Goal: Transaction & Acquisition: Book appointment/travel/reservation

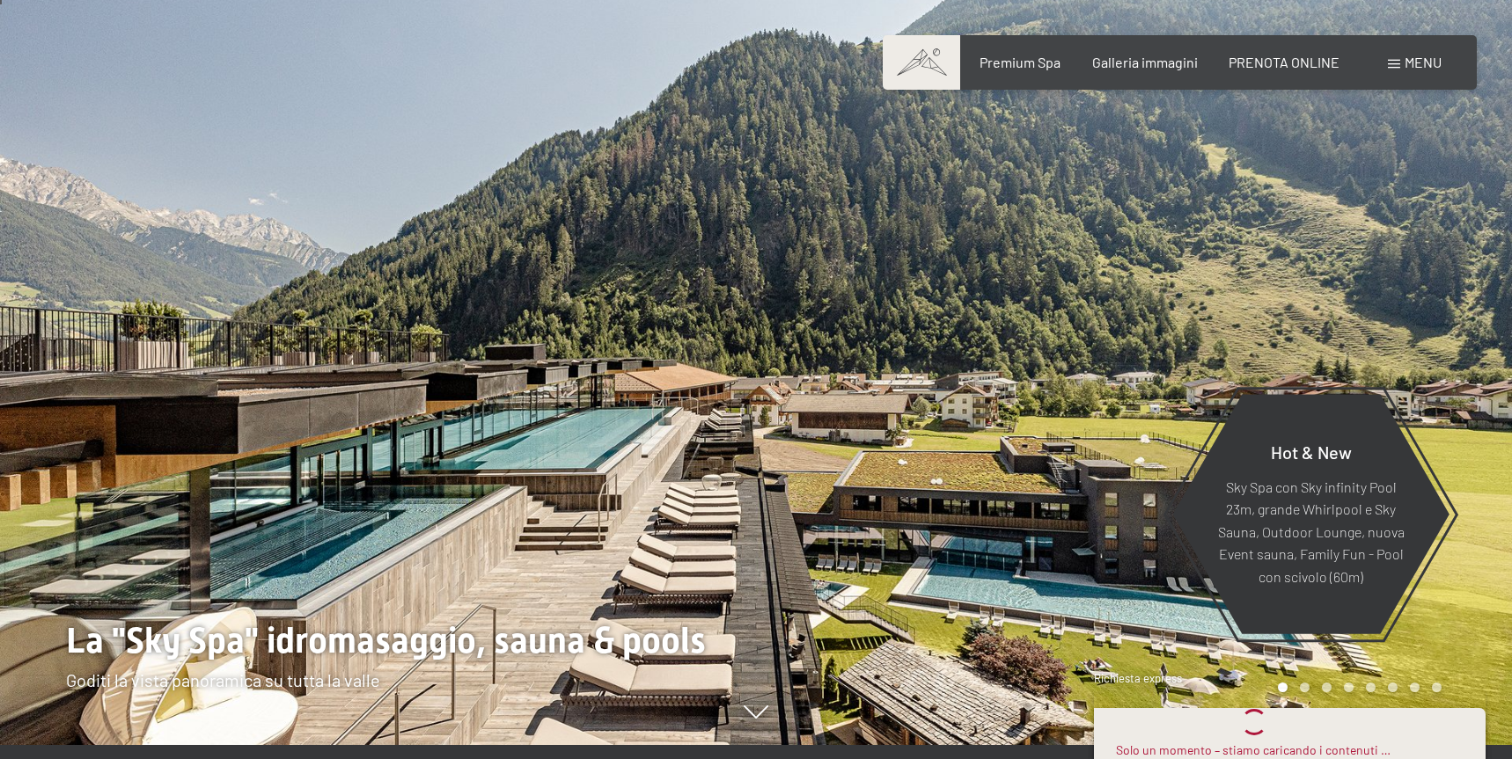
scroll to position [14, 0]
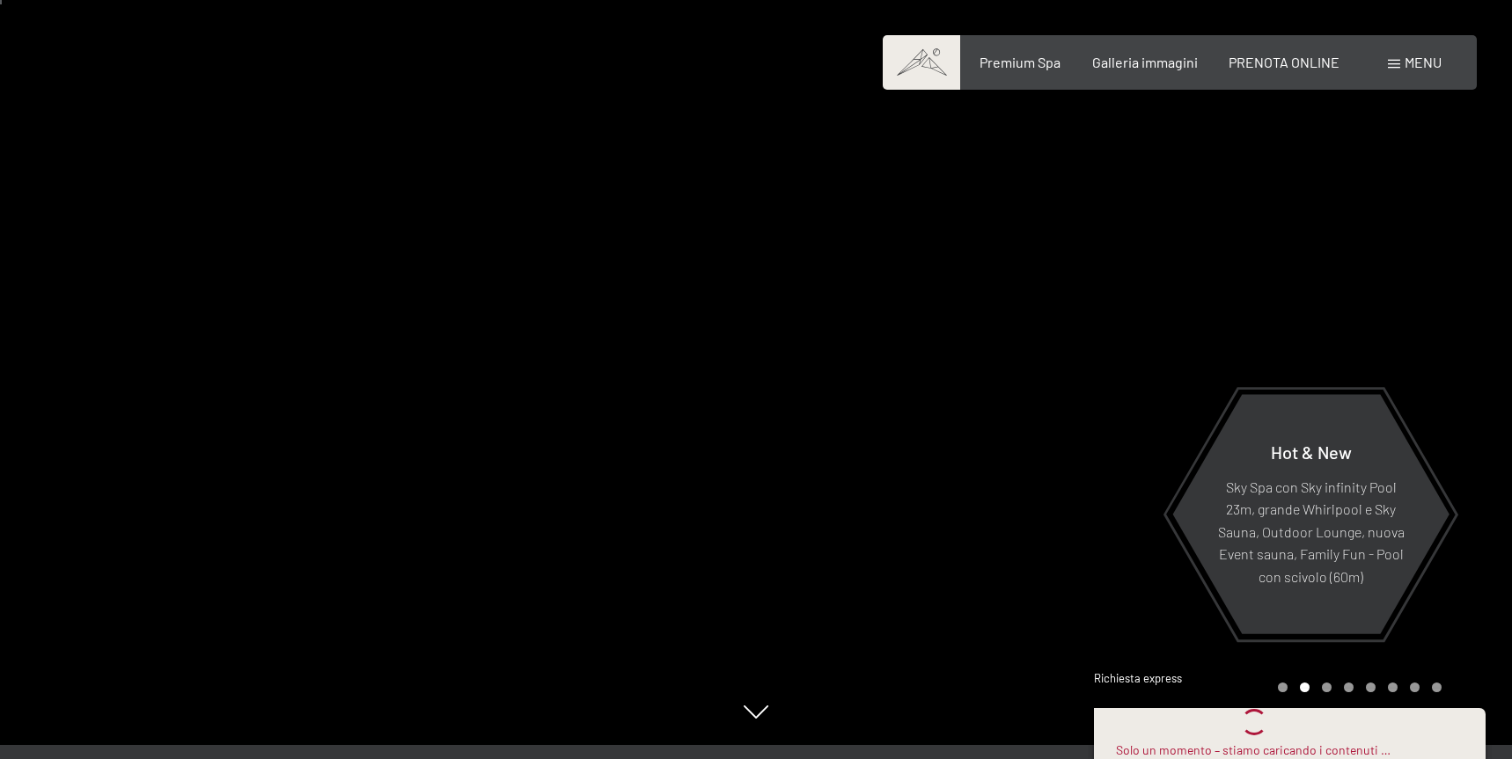
click at [1371, 133] on div at bounding box center [1134, 365] width 756 height 759
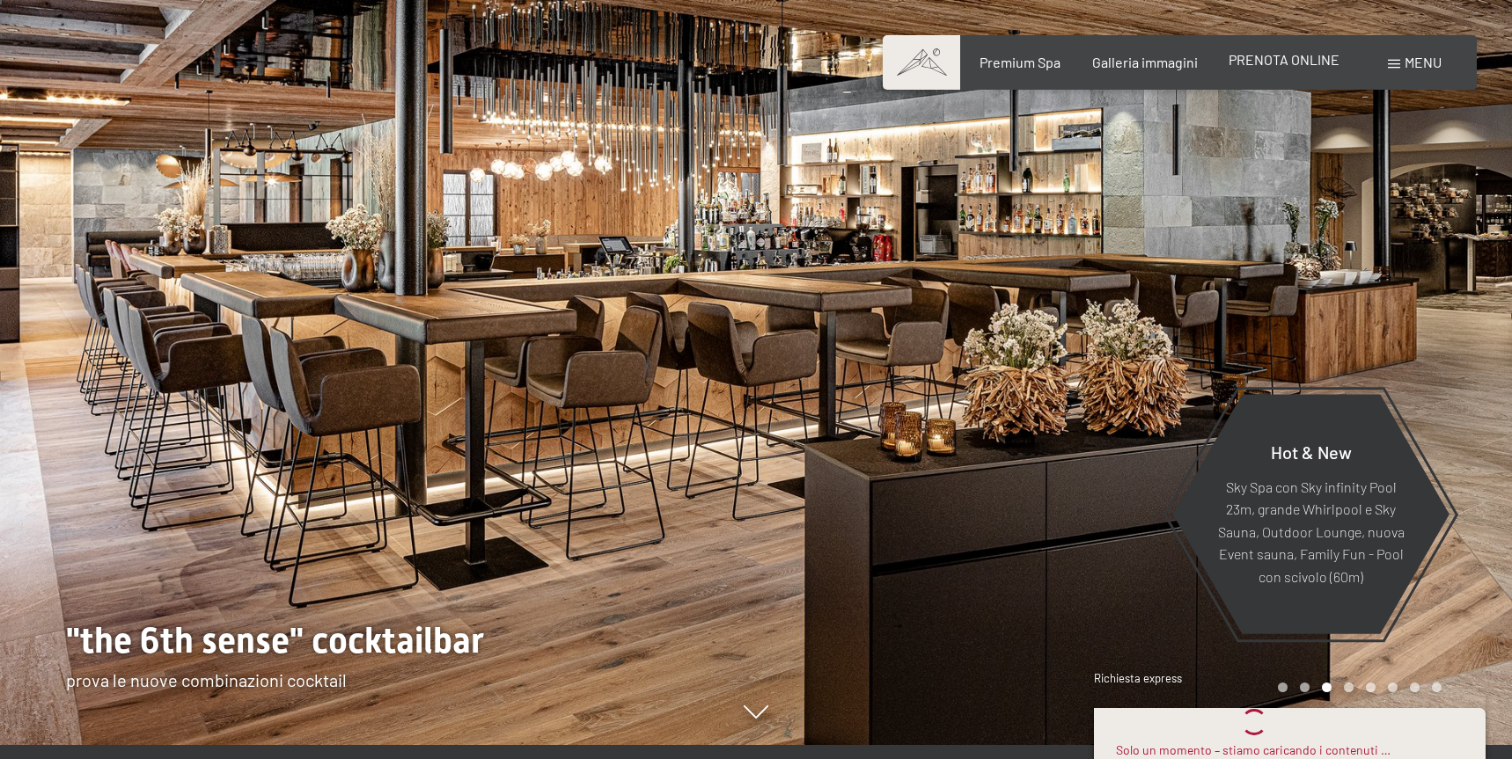
click at [1318, 67] on span "PRENOTA ONLINE" at bounding box center [1283, 59] width 111 height 17
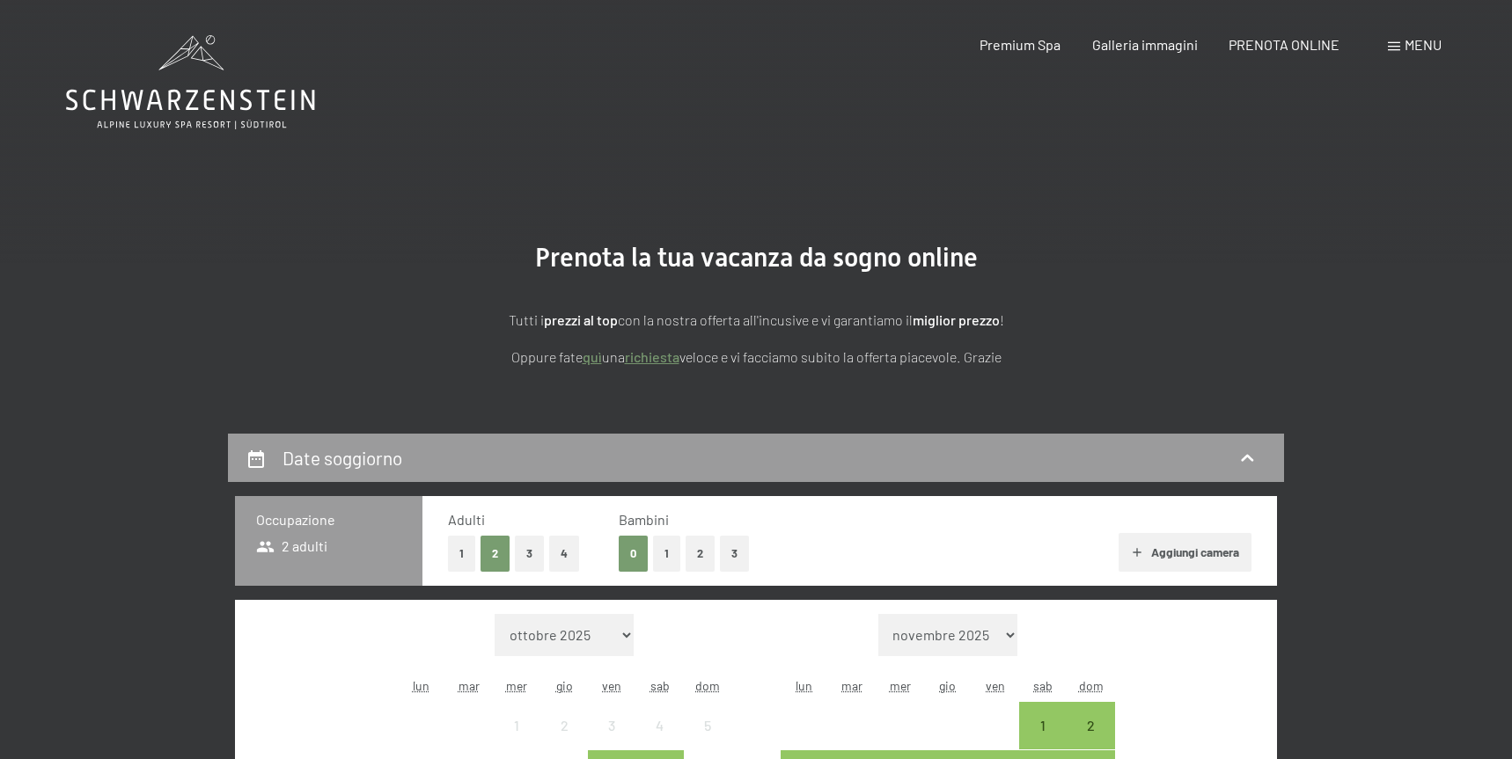
click at [704, 555] on button "2" at bounding box center [699, 554] width 29 height 36
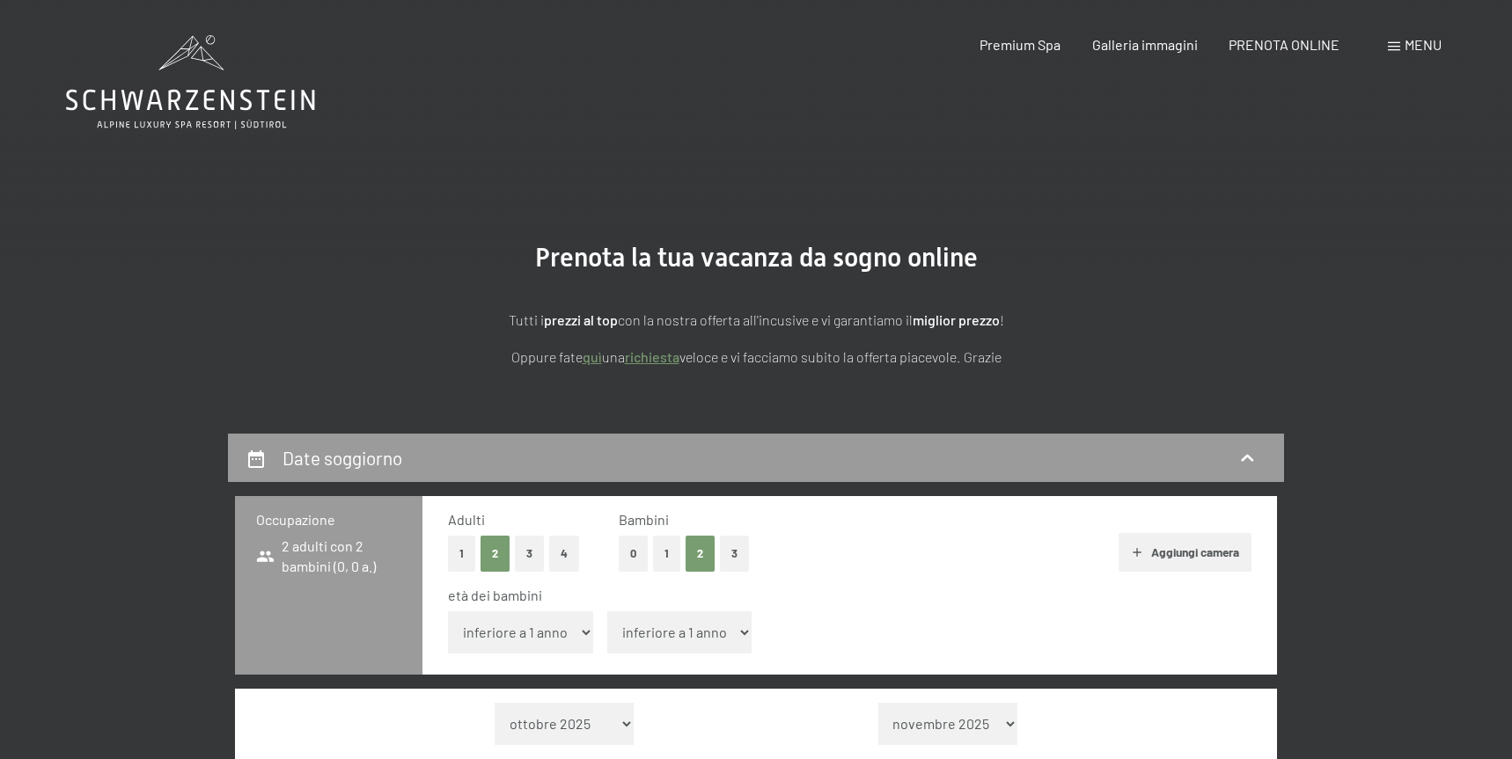
click at [582, 627] on select "inferiore a 1 anno 1 anno 2 anni 3 anni 4 anni 5 anni 6 anni 7 anni 8 anni 9 an…" at bounding box center [520, 633] width 145 height 42
select select "3"
click at [742, 629] on select "inferiore a 1 anno 1 anno 2 anni 3 anni 4 anni 5 anni 6 anni 7 anni 8 anni 9 an…" at bounding box center [679, 633] width 145 height 42
select select "9"
click at [984, 724] on select "novembre 2025 dicembre 2025 gennaio 2026 febbraio 2026 marzo 2026 aprile 2026 m…" at bounding box center [948, 724] width 140 height 42
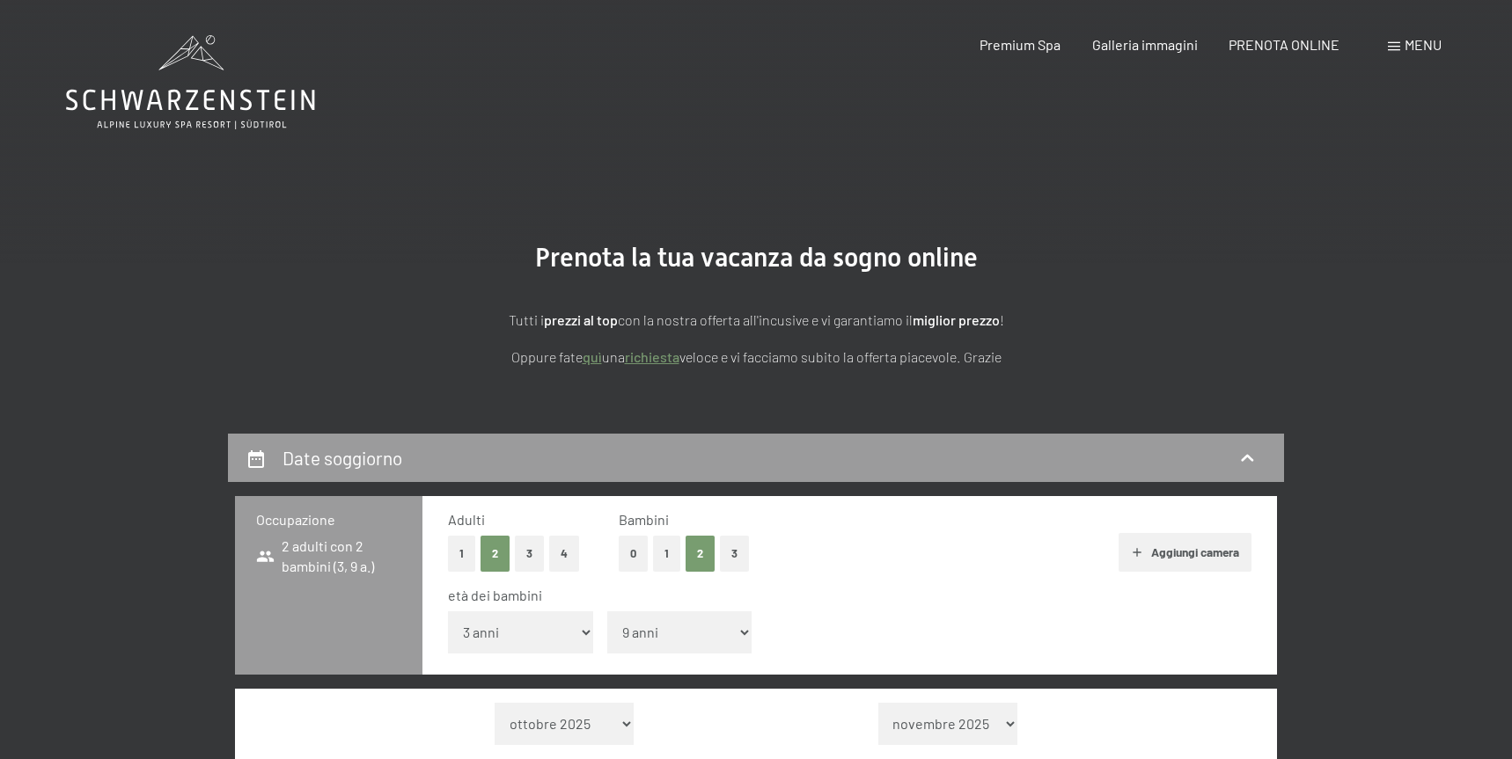
click at [1008, 720] on select "novembre 2025 dicembre 2025 gennaio 2026 febbraio 2026 marzo 2026 aprile 2026 m…" at bounding box center [948, 724] width 140 height 42
select select "2026-10-01"
select select "2026-11-01"
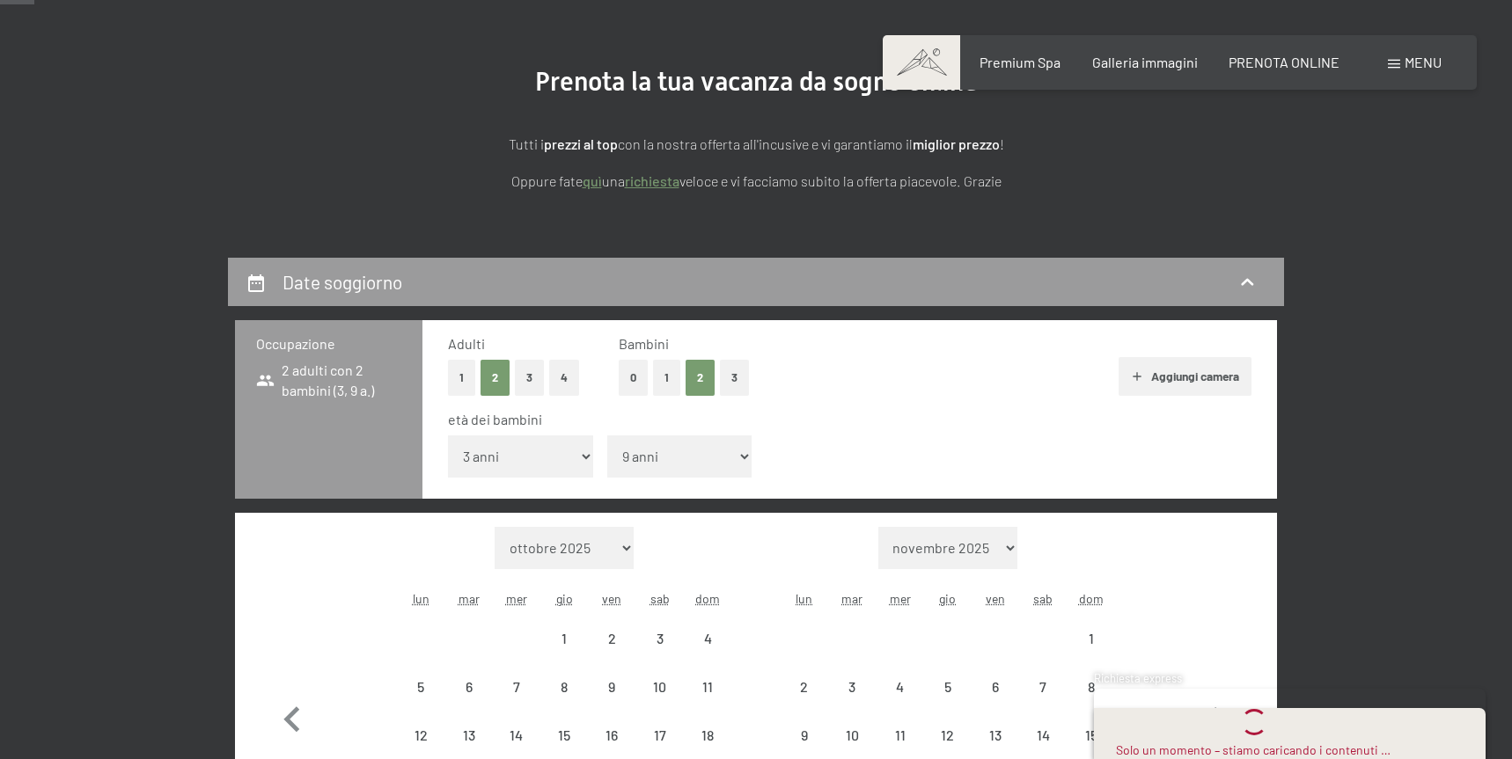
select select "2026-10-01"
select select "2026-11-01"
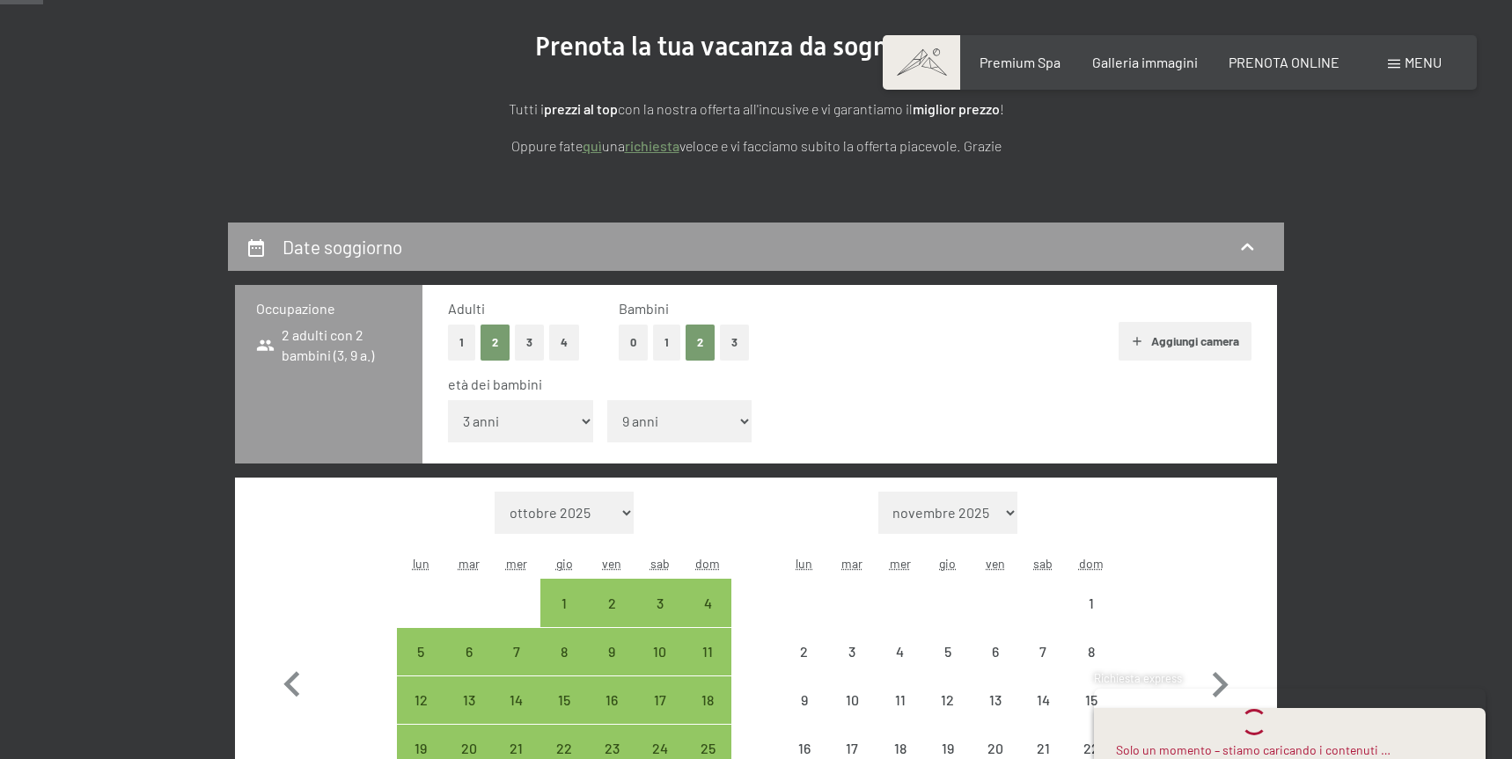
select select "2026-10-01"
select select "2026-11-01"
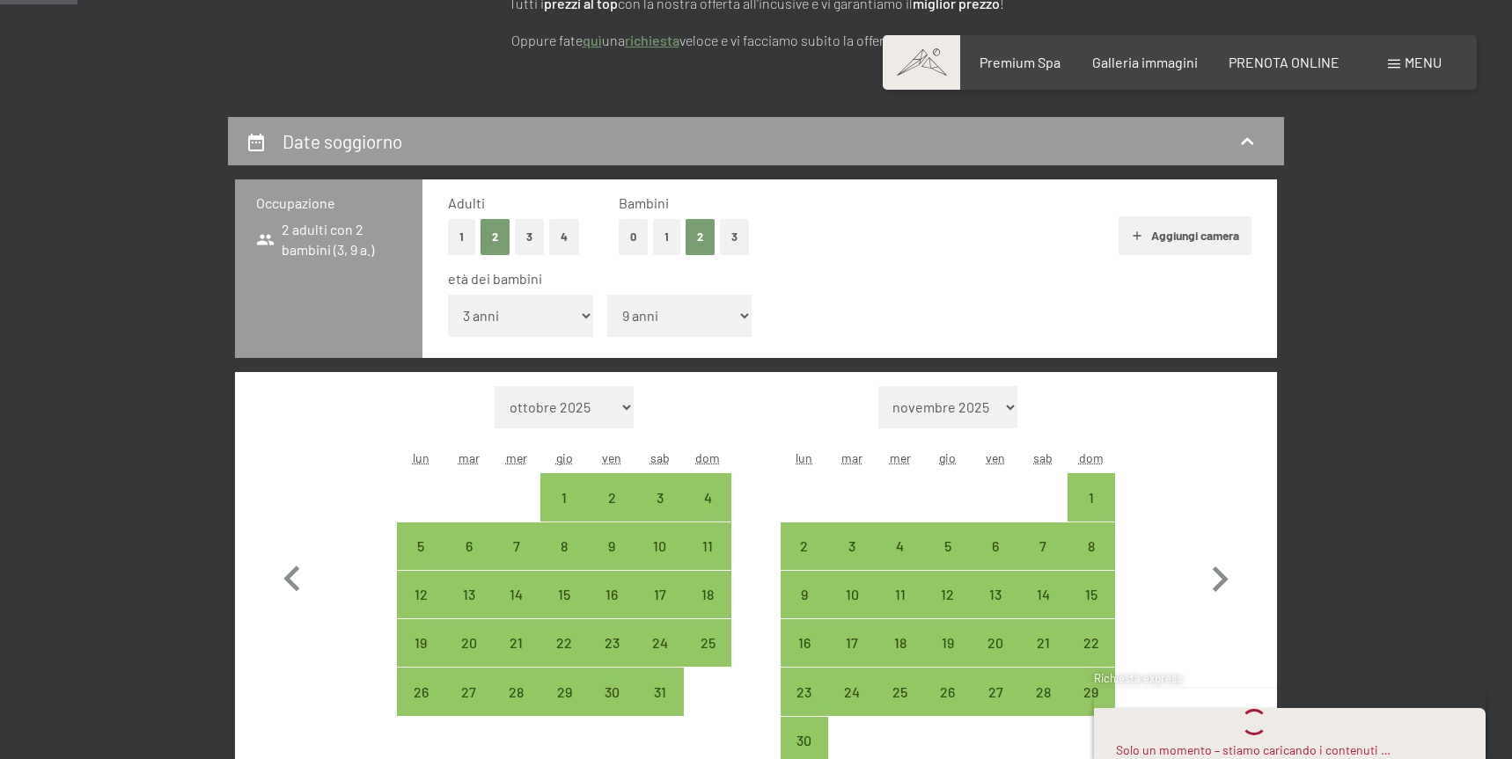
scroll to position [352, 0]
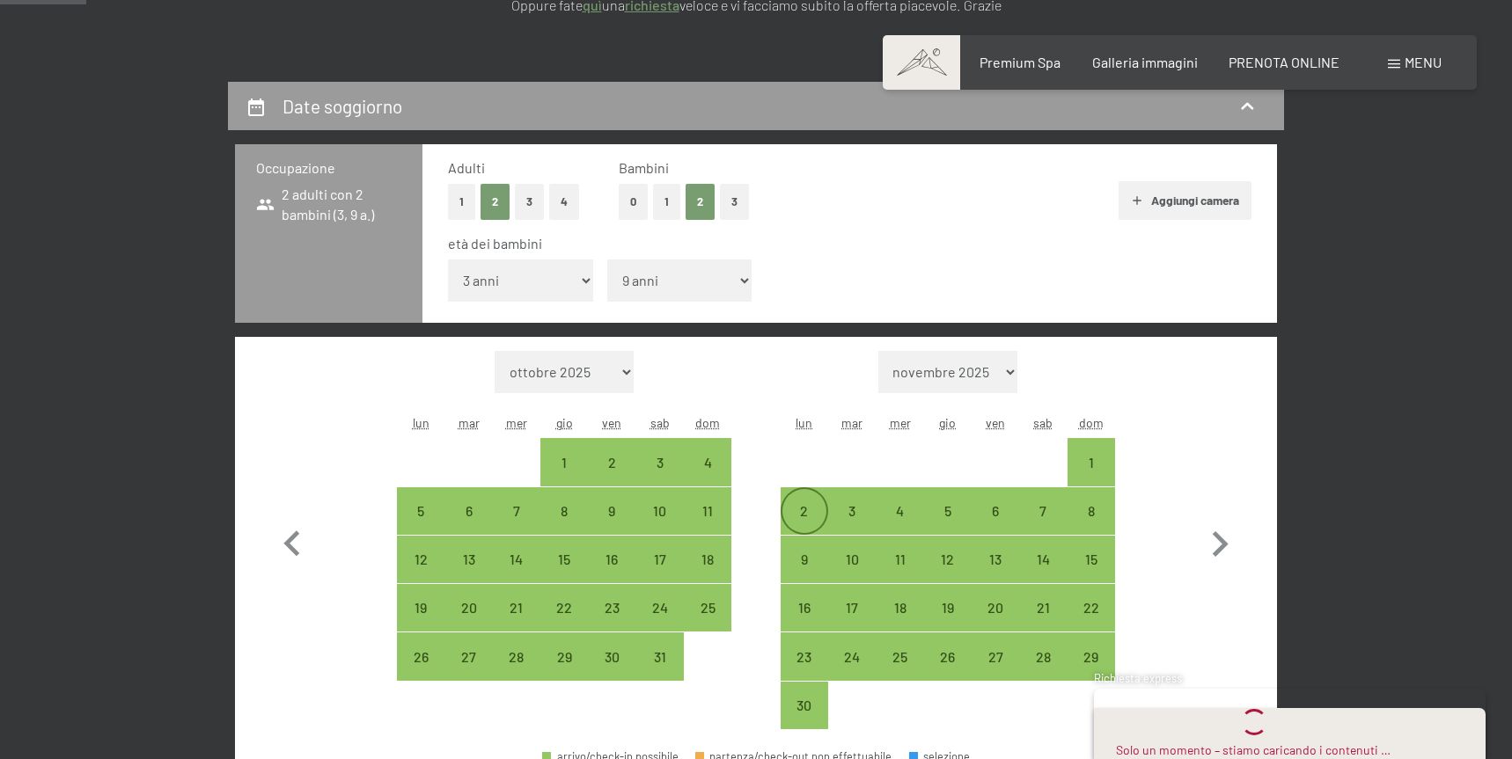
click at [807, 506] on div "2" at bounding box center [804, 526] width 44 height 44
select select "2026-10-01"
select select "2026-11-01"
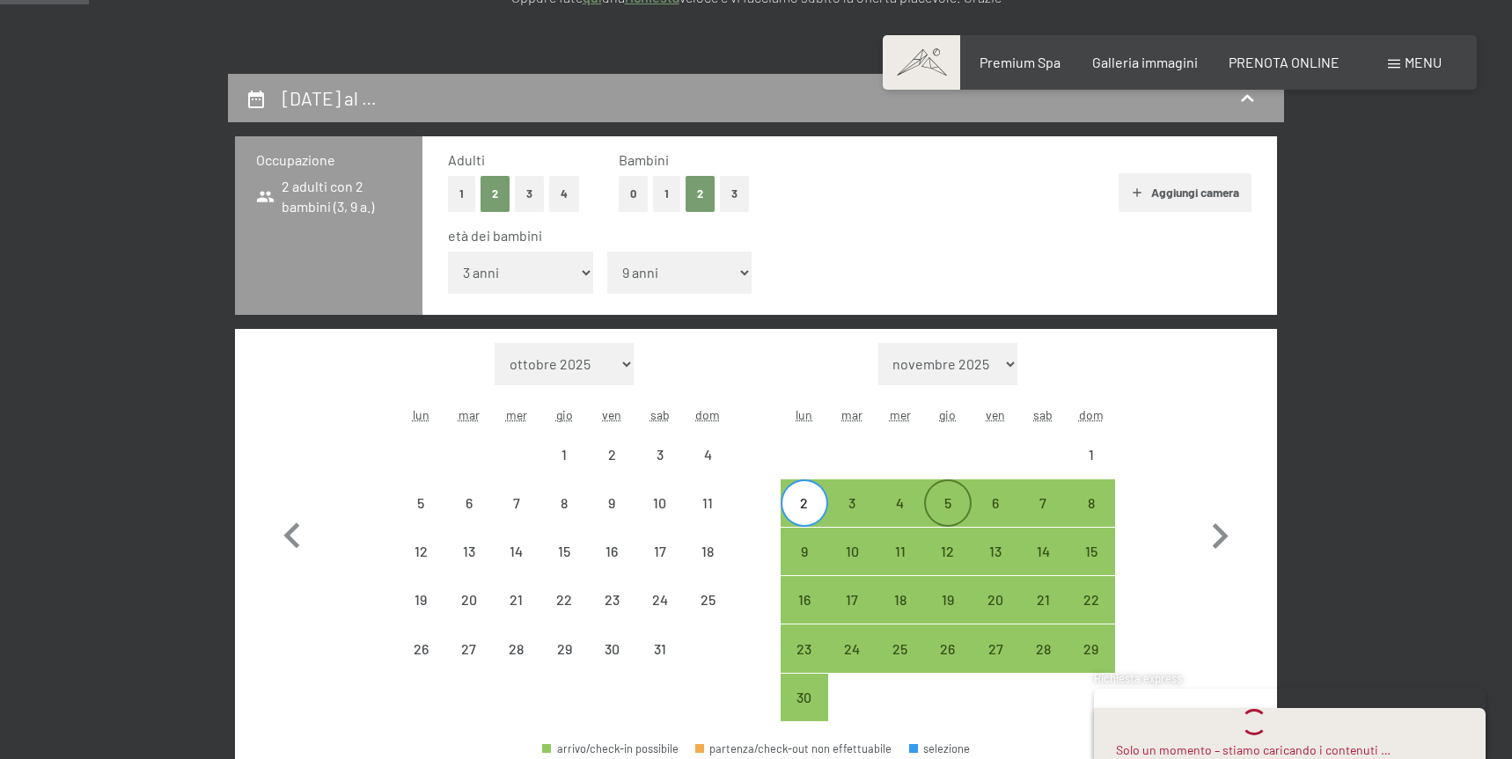
scroll to position [364, 0]
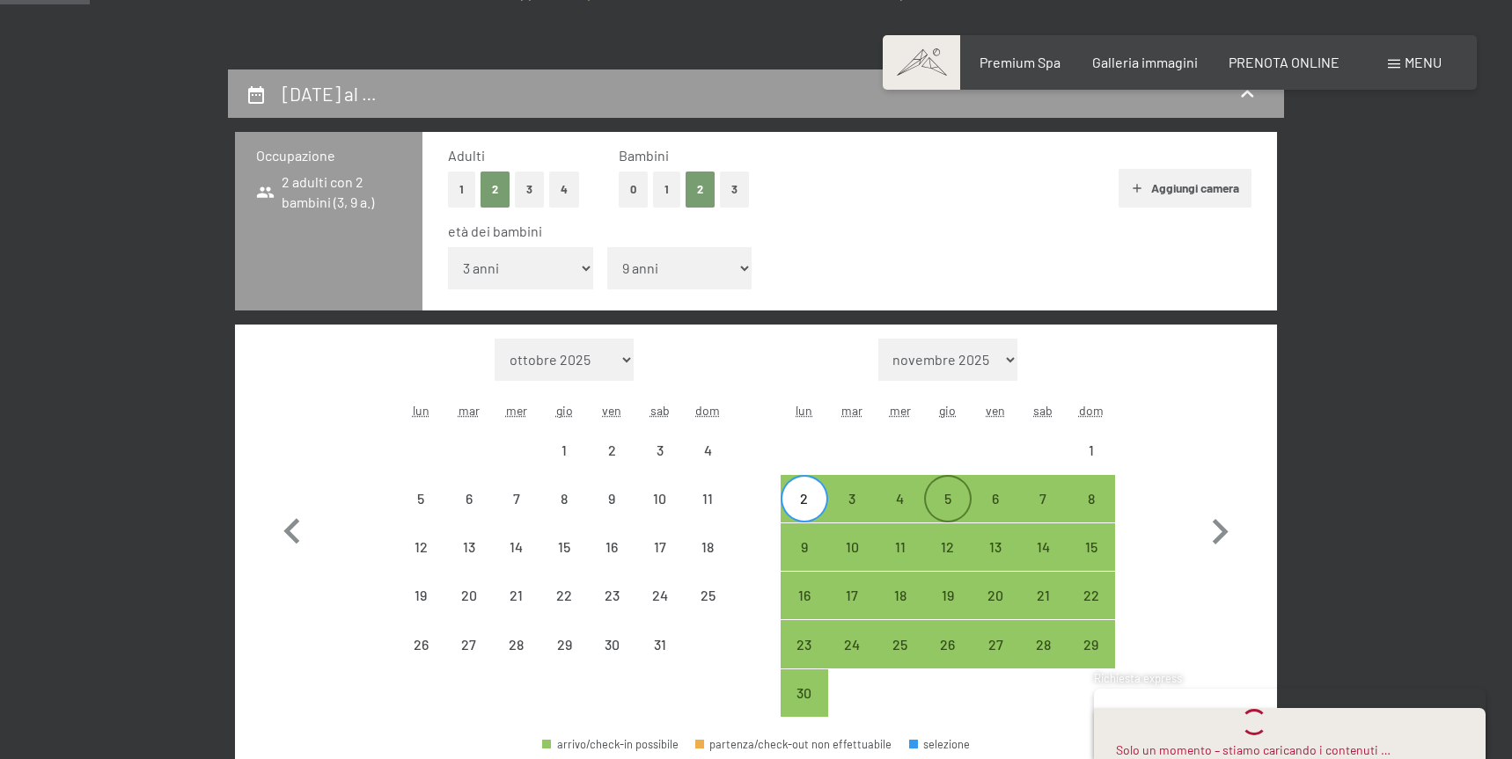
click at [949, 500] on div "5" at bounding box center [948, 514] width 44 height 44
select select "2026-10-01"
select select "2026-11-01"
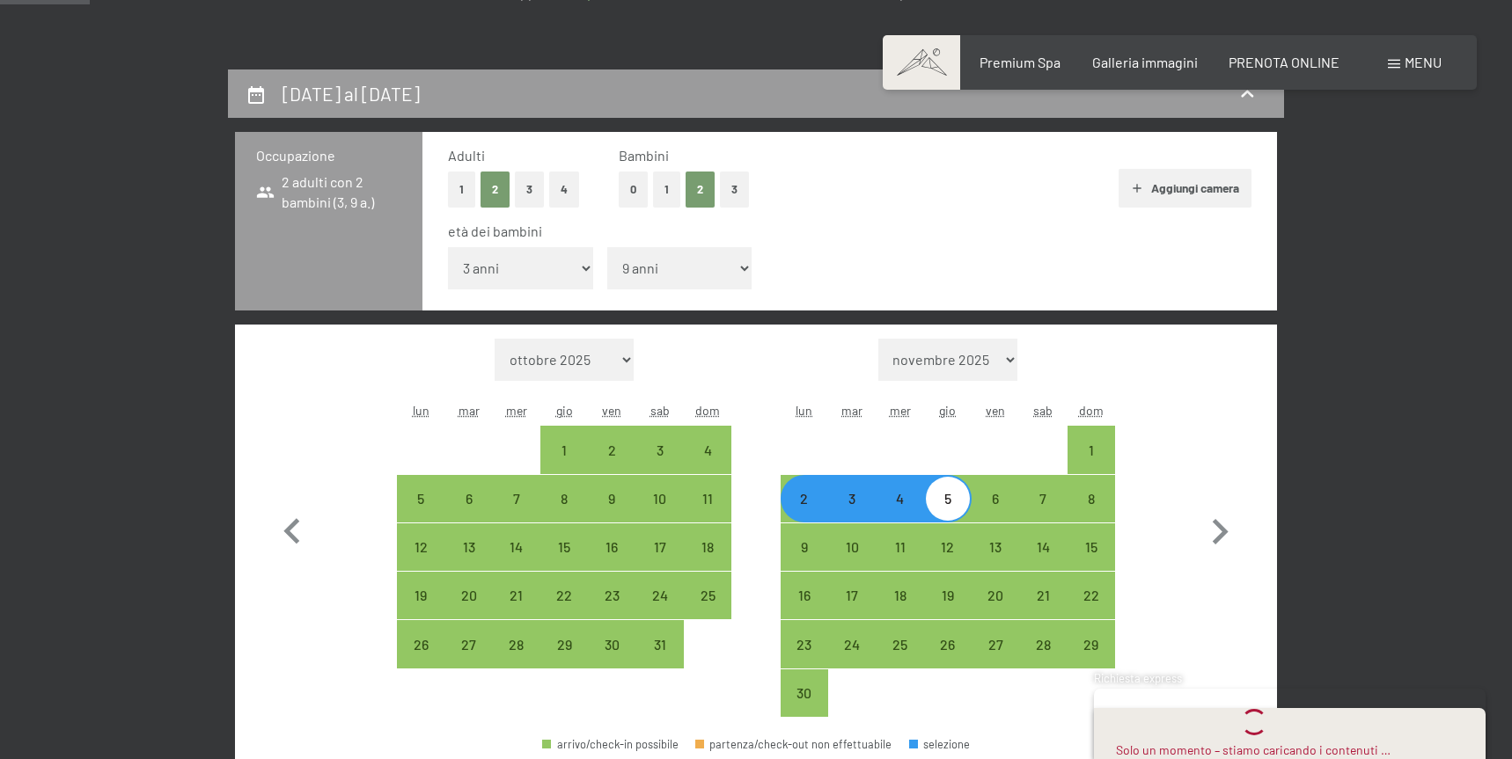
click at [1189, 608] on div "Mese/anno ottobre 2025 novembre 2025 dicembre 2025 gennaio 2026 febbraio 2026 m…" at bounding box center [756, 528] width 979 height 379
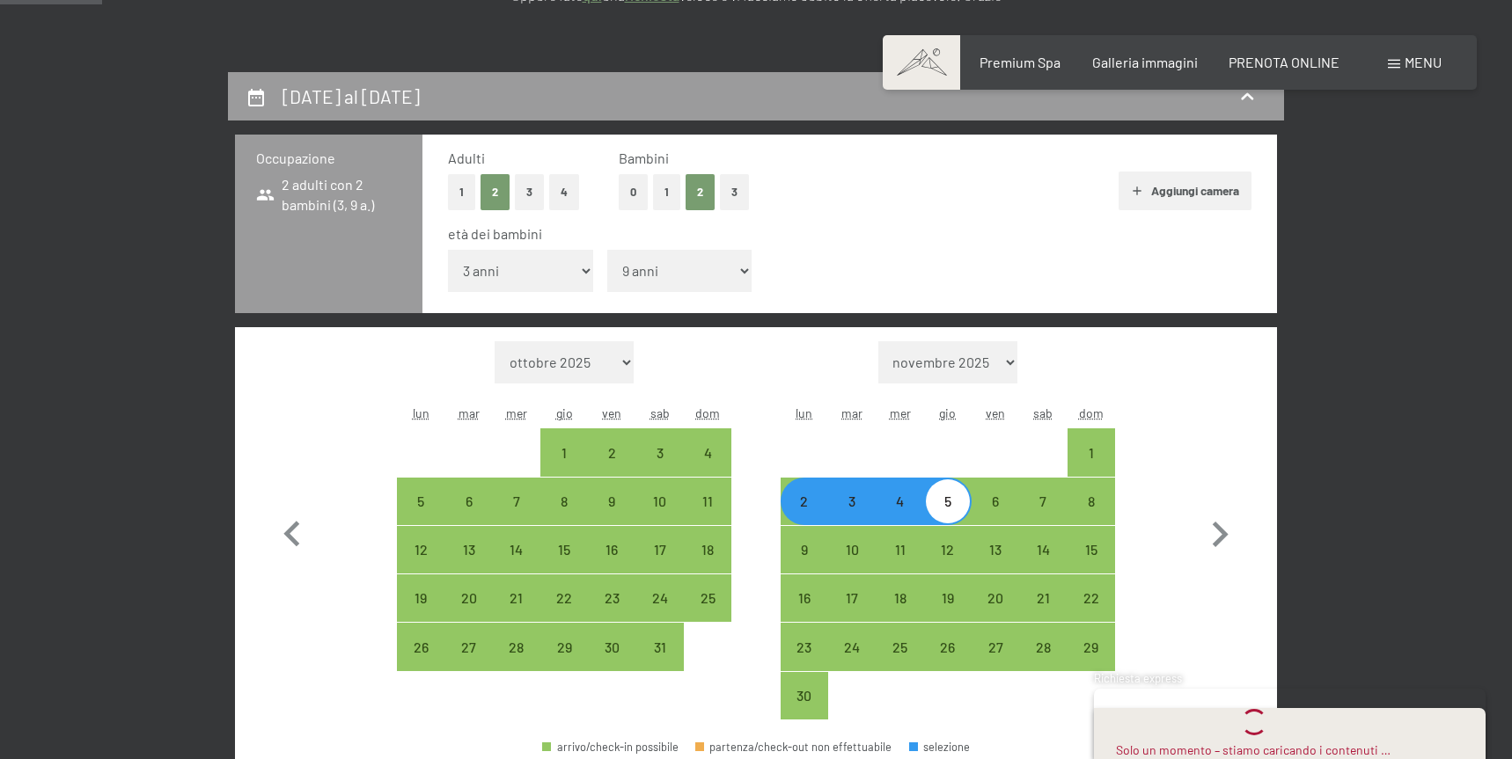
click at [1292, 738] on div "Solo un momento – stiamo caricando i contenuti …" at bounding box center [1253, 733] width 275 height 51
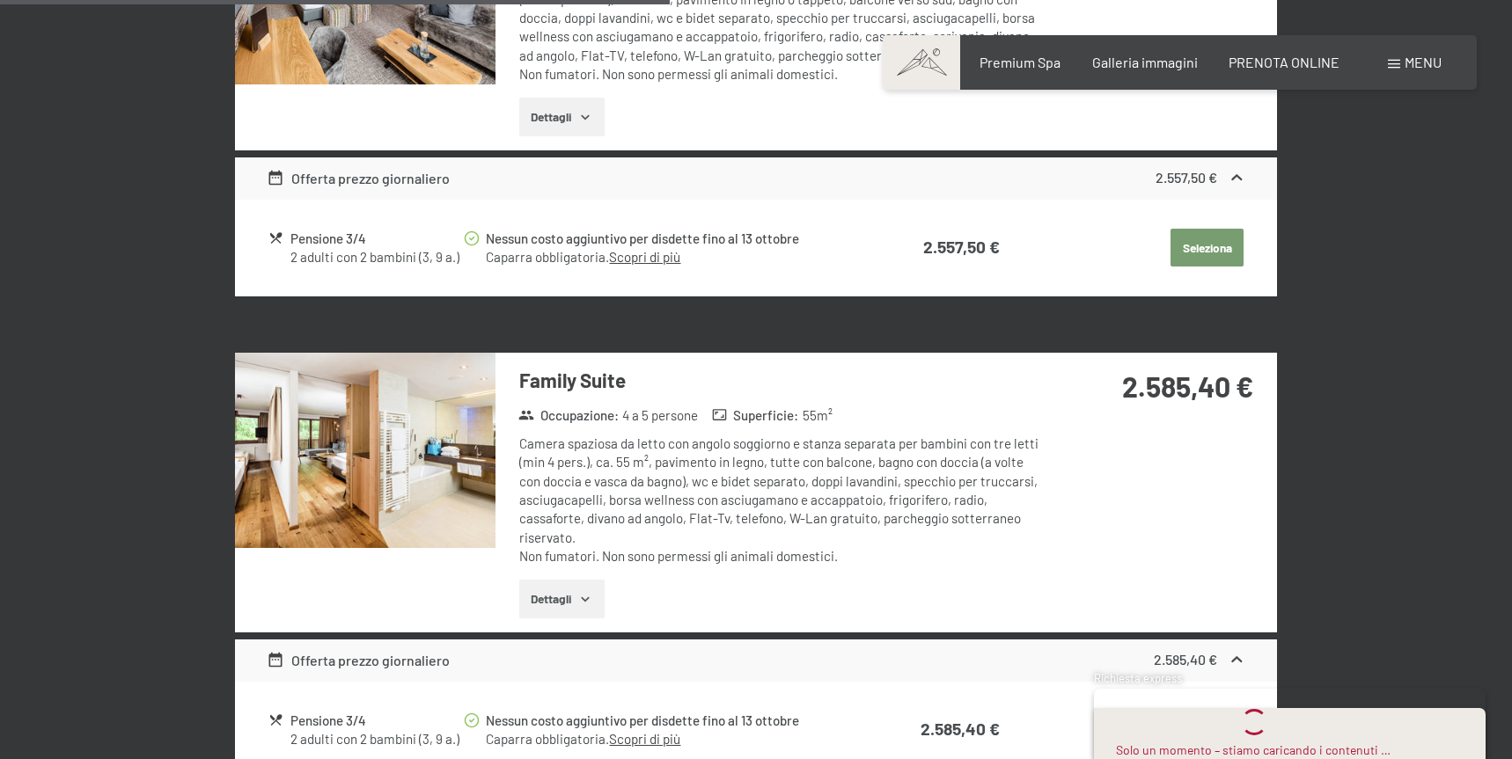
scroll to position [2403, 0]
